Goal: Information Seeking & Learning: Learn about a topic

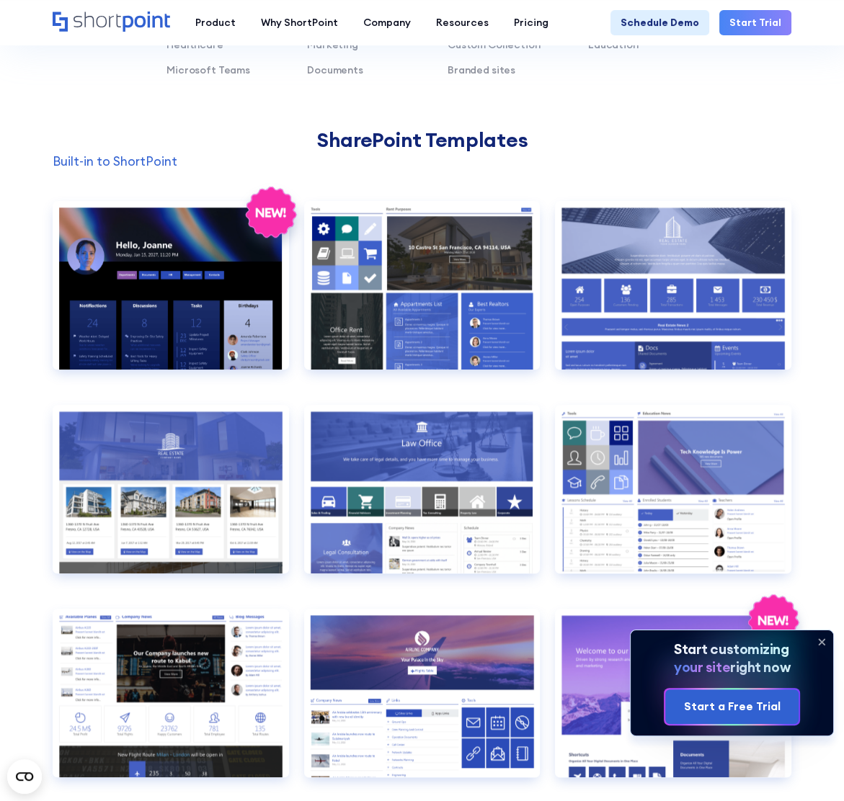
scroll to position [1081, 0]
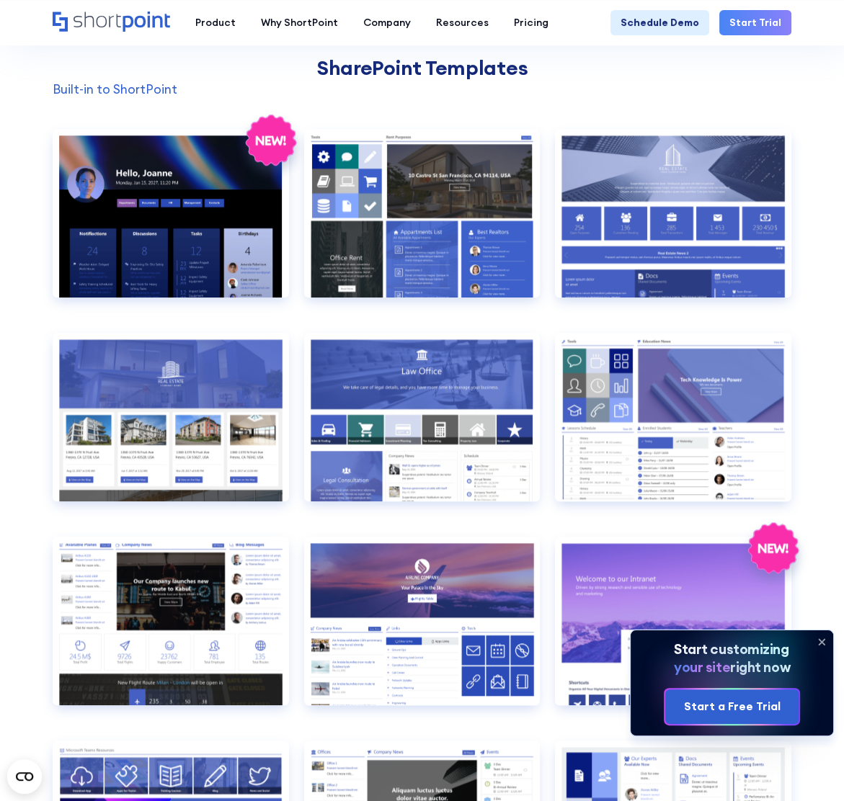
click at [819, 636] on icon at bounding box center [821, 641] width 23 height 23
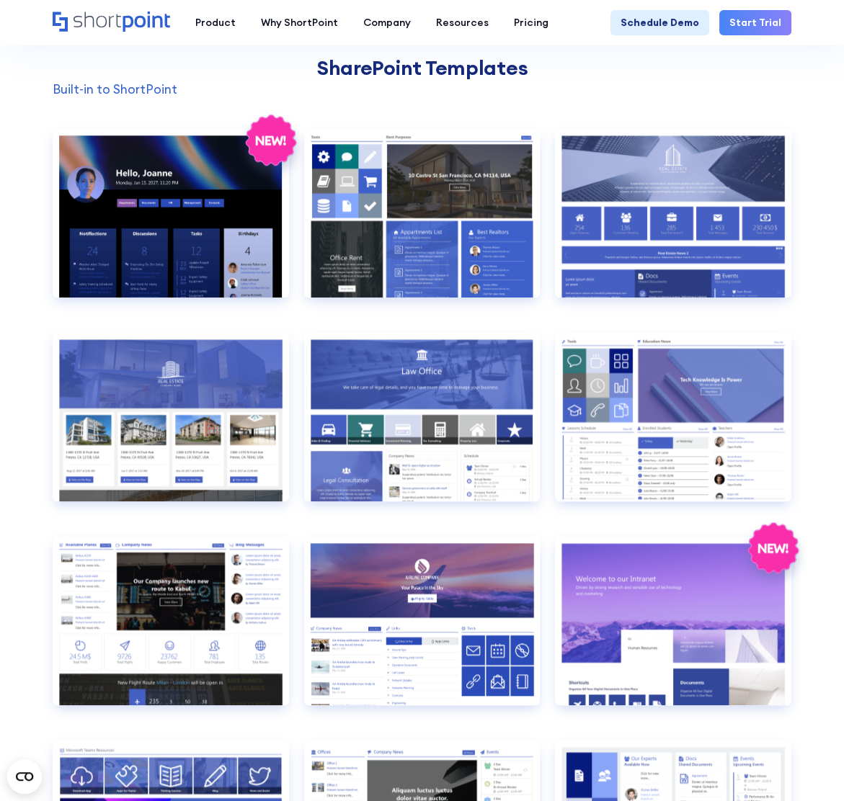
scroll to position [1009, 0]
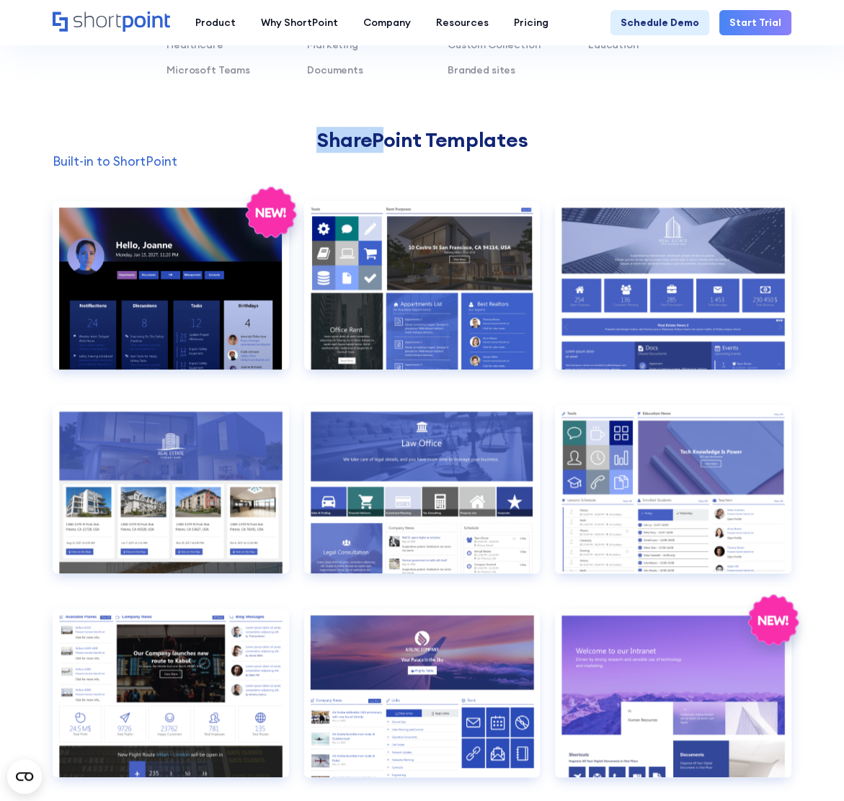
drag, startPoint x: 316, startPoint y: 136, endPoint x: 545, endPoint y: 131, distance: 229.2
click at [545, 131] on h2 "SharePoint Templates" at bounding box center [422, 139] width 739 height 23
drag, startPoint x: 321, startPoint y: 130, endPoint x: 564, endPoint y: 136, distance: 243.6
click at [564, 136] on h2 "SharePoint Templates" at bounding box center [422, 139] width 739 height 23
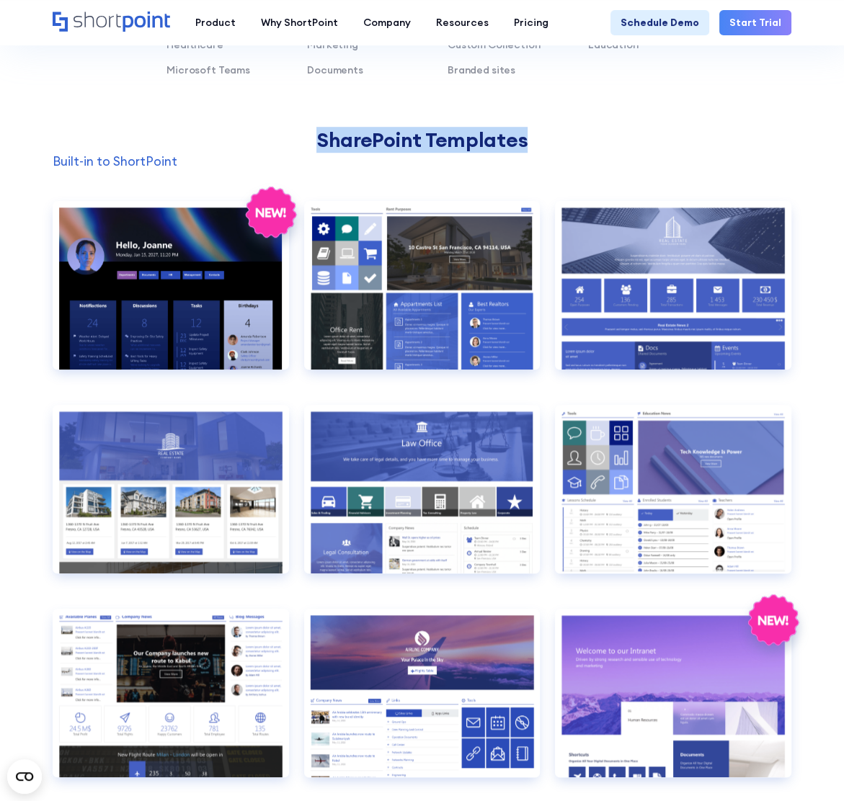
click at [570, 137] on h2 "SharePoint Templates" at bounding box center [422, 139] width 739 height 23
click at [236, 148] on h2 "SharePoint Templates" at bounding box center [422, 139] width 739 height 23
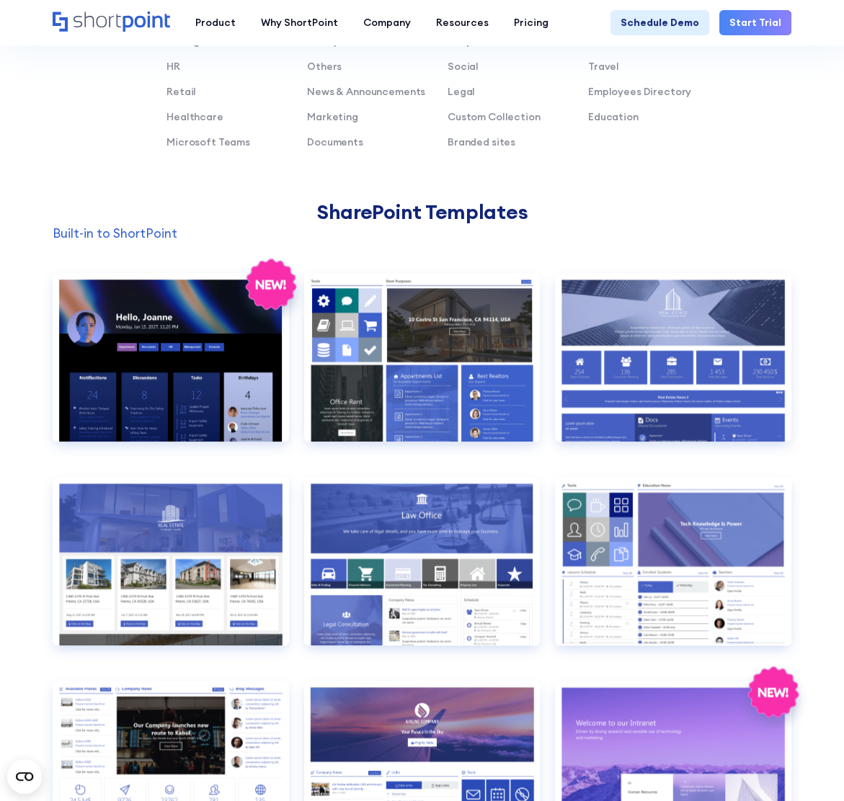
scroll to position [720, 0]
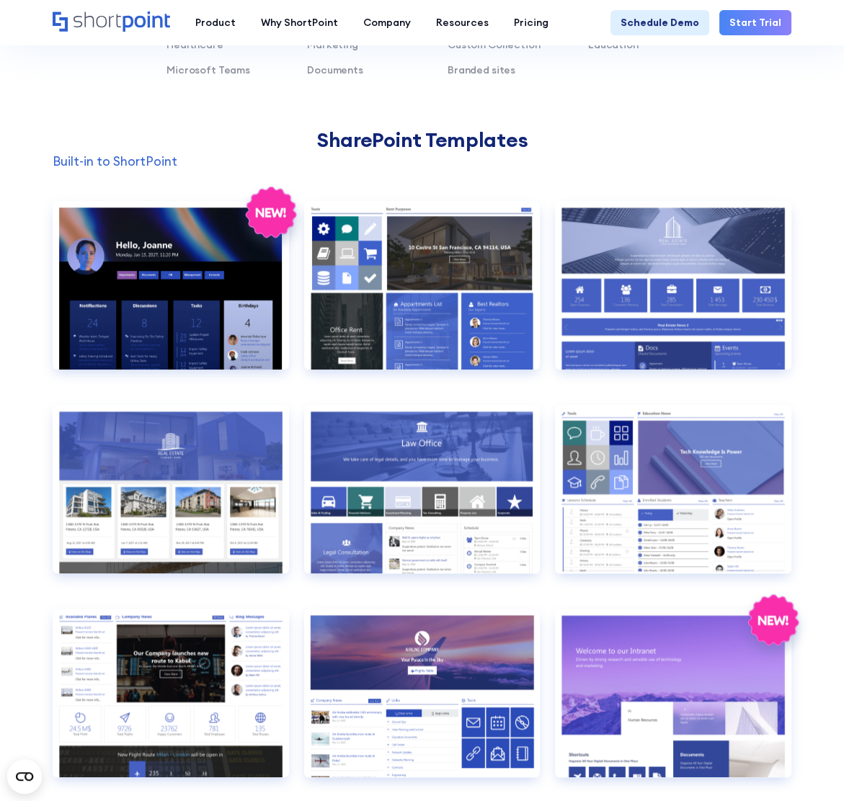
scroll to position [648, 0]
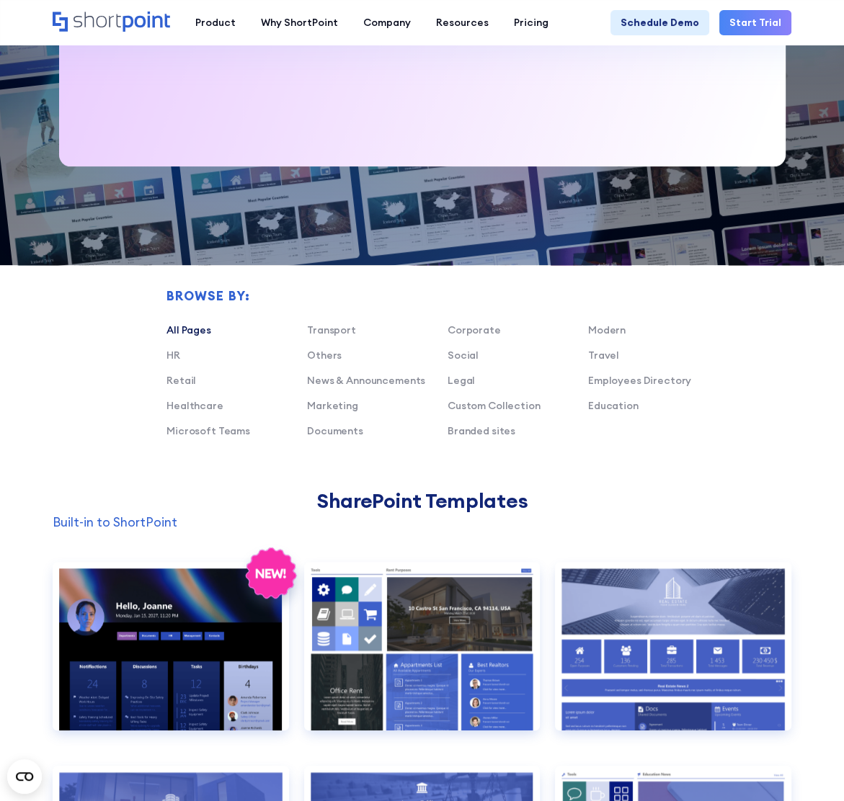
click at [194, 330] on link "All Pages" at bounding box center [188, 330] width 45 height 13
click at [169, 355] on link "HR" at bounding box center [173, 355] width 14 height 13
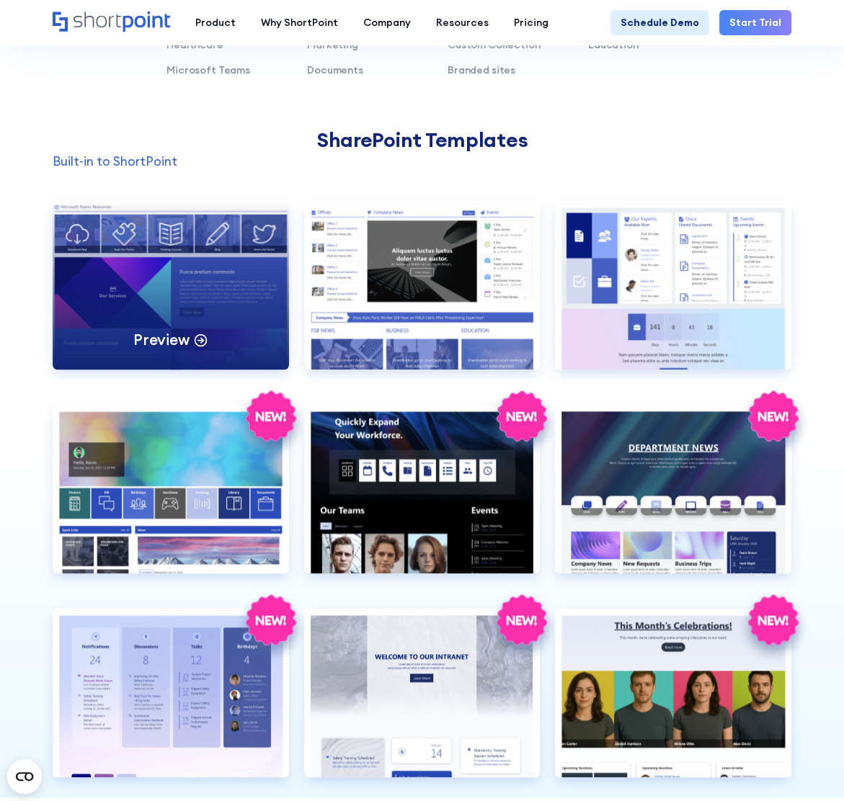
scroll to position [865, 0]
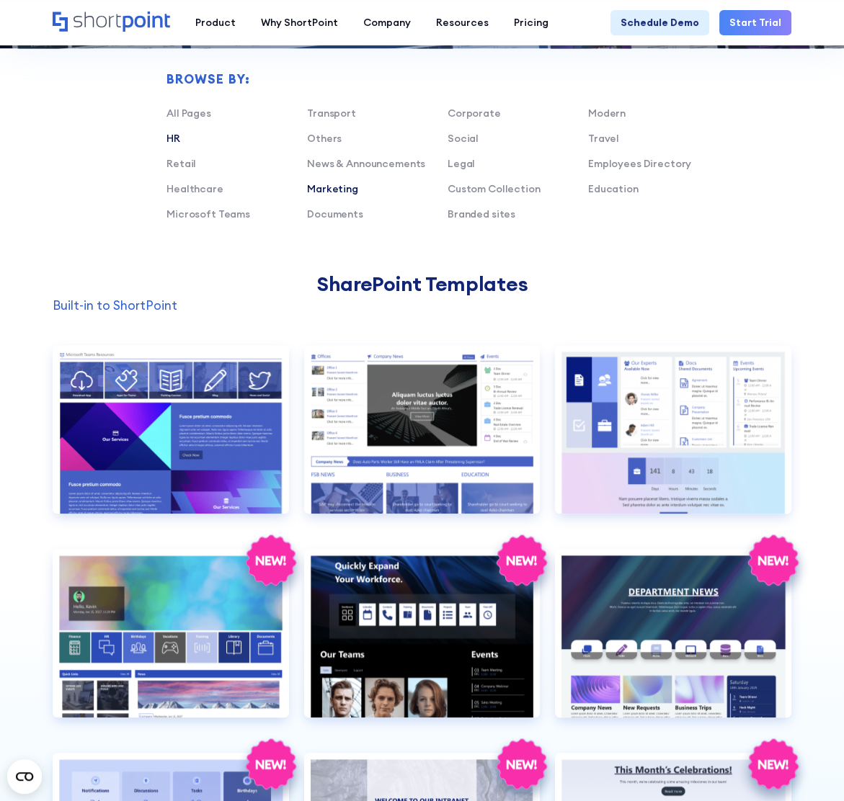
click at [323, 186] on link "Marketing" at bounding box center [332, 188] width 51 height 13
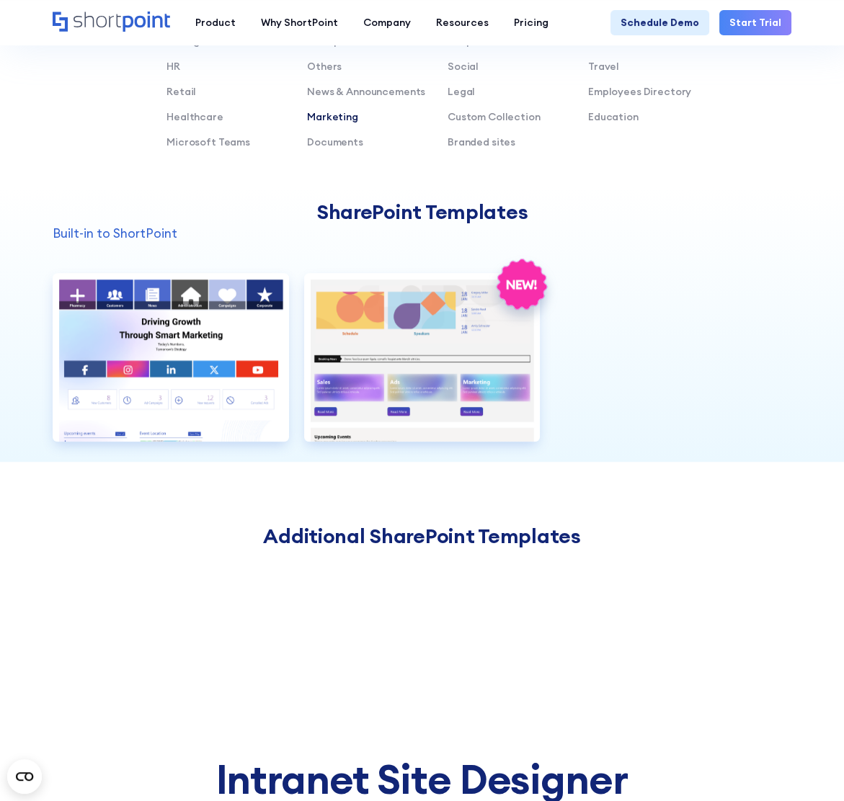
scroll to position [648, 0]
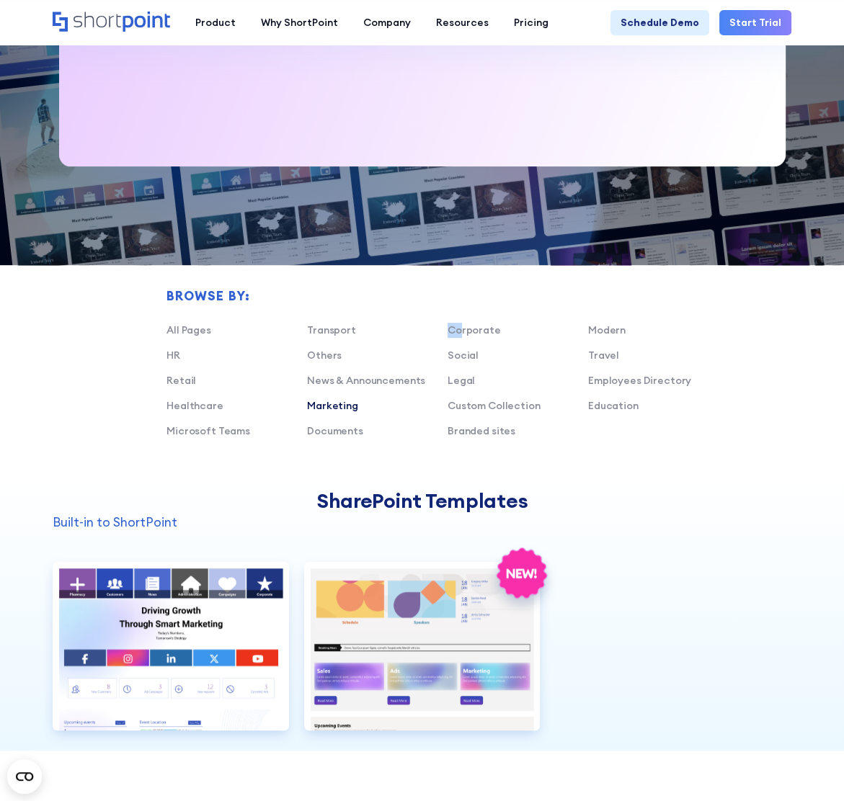
click at [467, 320] on div "Browse by: All Pages Transport Corporate Modern HR Others Social Travel Retail …" at bounding box center [447, 369] width 562 height 160
click at [469, 324] on link "Corporate" at bounding box center [473, 330] width 53 height 13
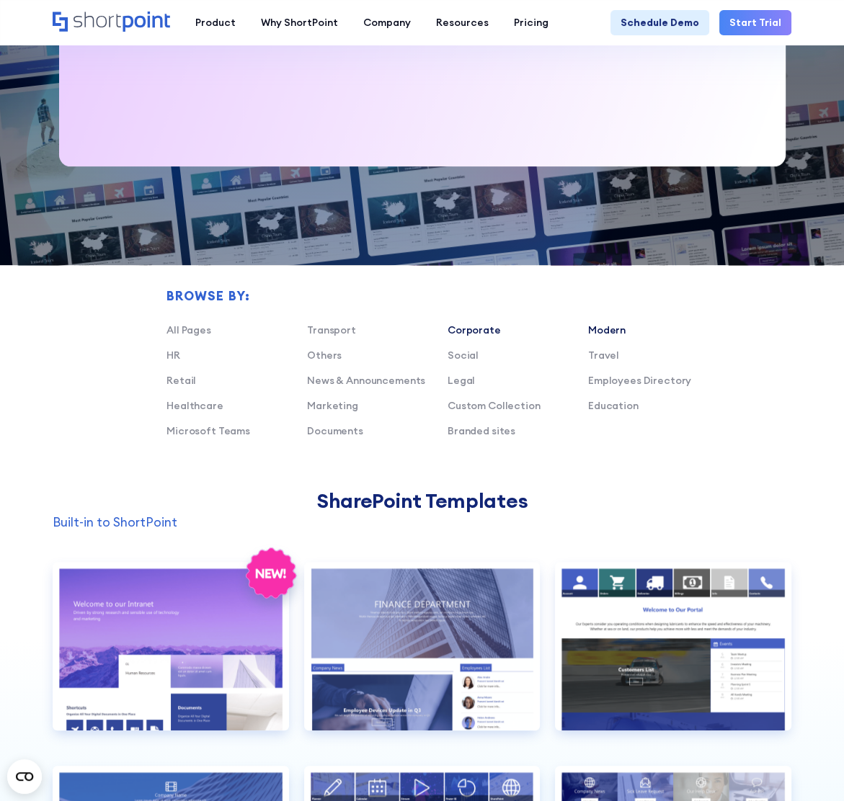
click at [603, 329] on link "Modern" at bounding box center [606, 330] width 37 height 13
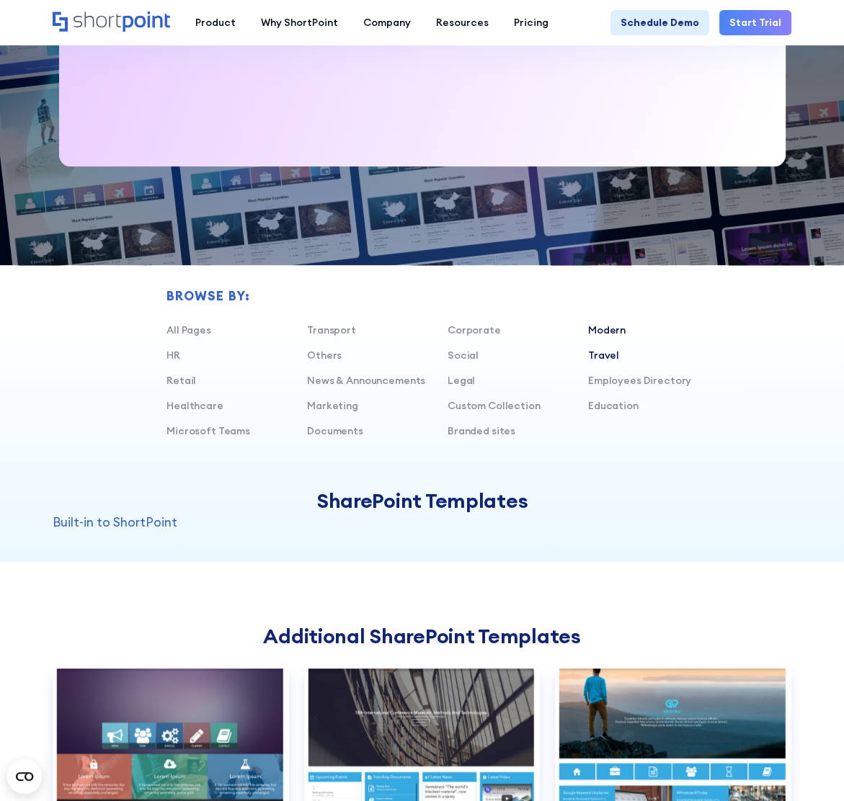
click at [606, 354] on link "Travel" at bounding box center [603, 355] width 31 height 13
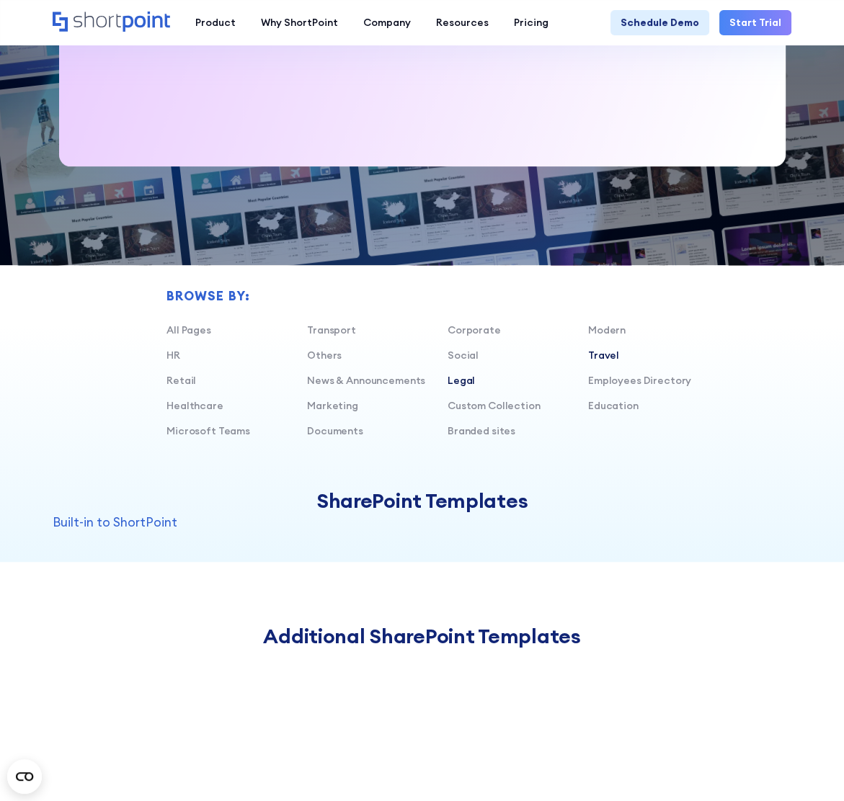
click at [464, 380] on link "Legal" at bounding box center [460, 380] width 27 height 13
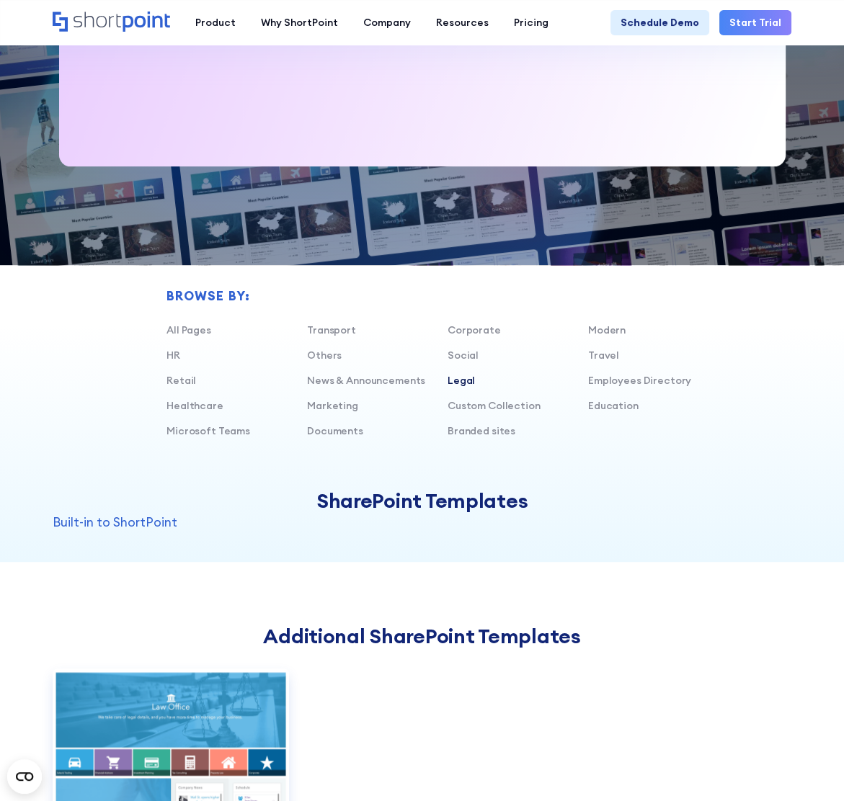
click at [170, 321] on div "Browse by: All Pages Transport Corporate Modern HR Others Social Travel Retail …" at bounding box center [447, 369] width 562 height 160
click at [187, 327] on link "All Pages" at bounding box center [188, 330] width 45 height 13
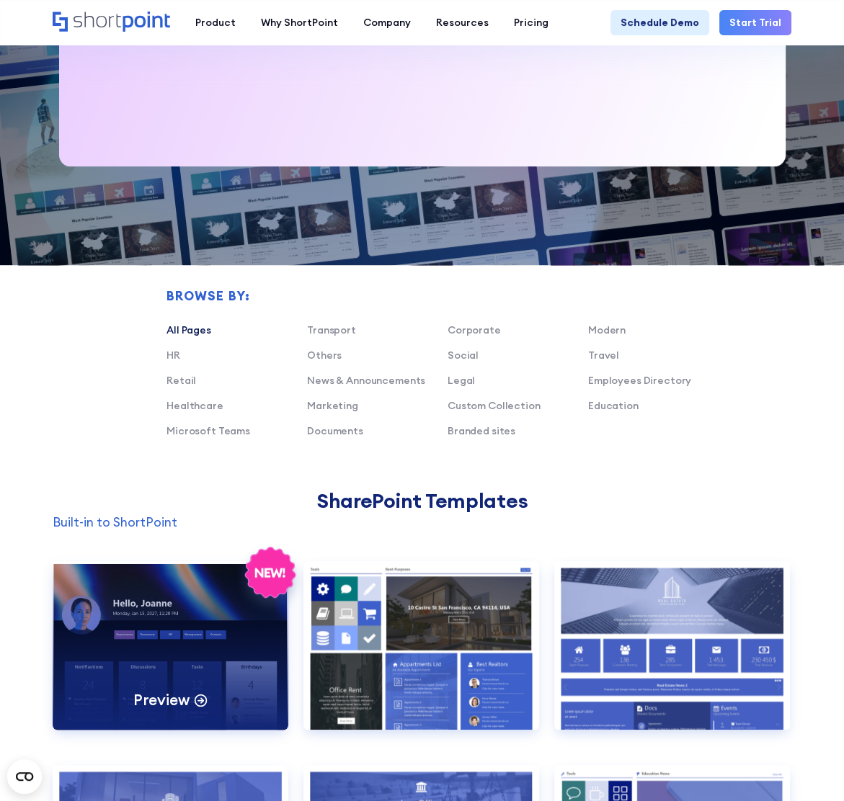
scroll to position [937, 0]
